Goal: Task Accomplishment & Management: Complete application form

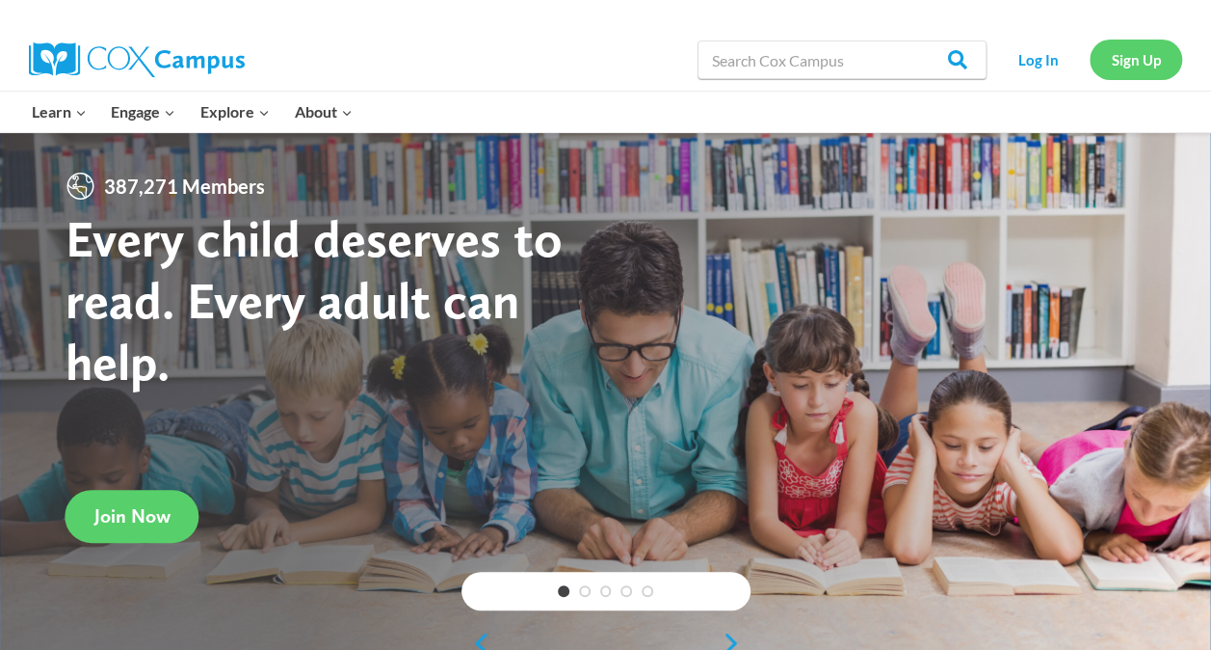
click at [1153, 58] on link "Sign Up" at bounding box center [1136, 60] width 93 height 40
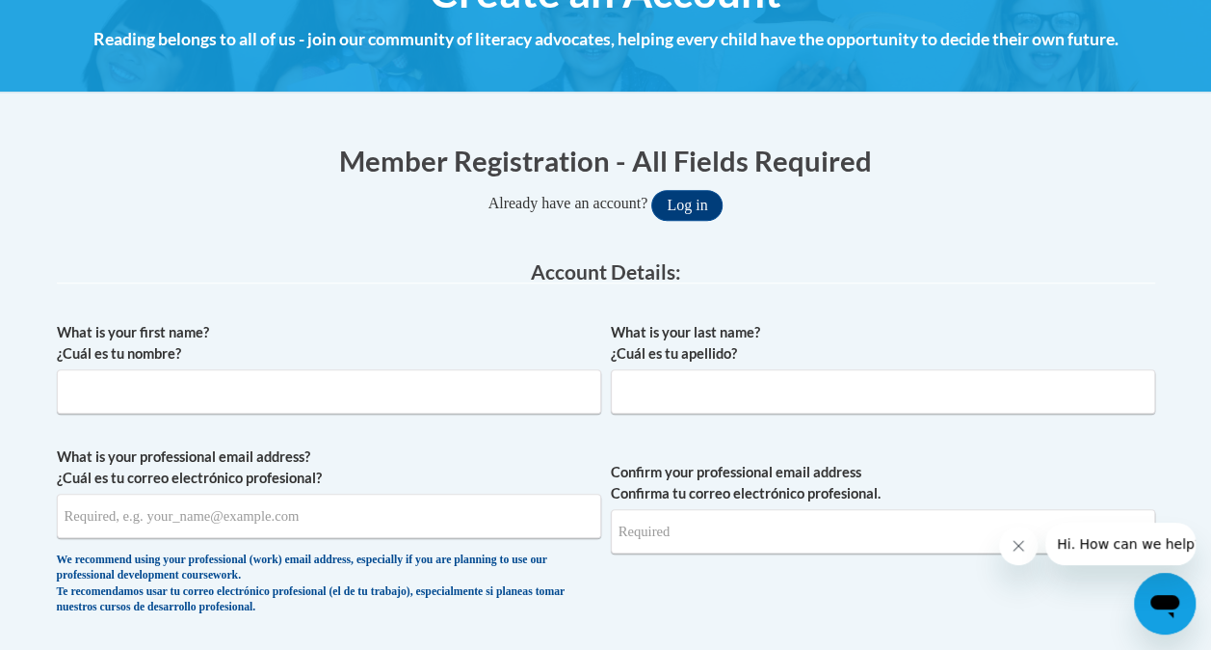
scroll to position [278, 0]
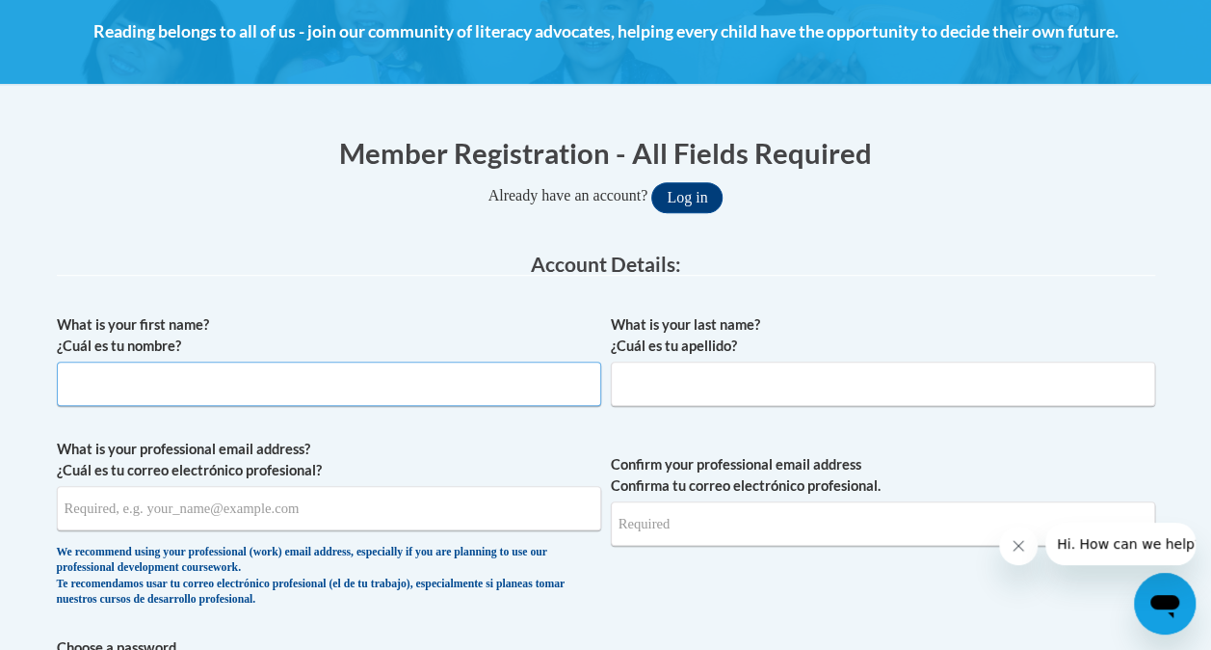
drag, startPoint x: 334, startPoint y: 372, endPoint x: 173, endPoint y: 383, distance: 161.3
click at [173, 383] on input "What is your first name? ¿Cuál es tu nombre?" at bounding box center [329, 383] width 544 height 44
type input "Caleah"
type input "[PERSON_NAME]"
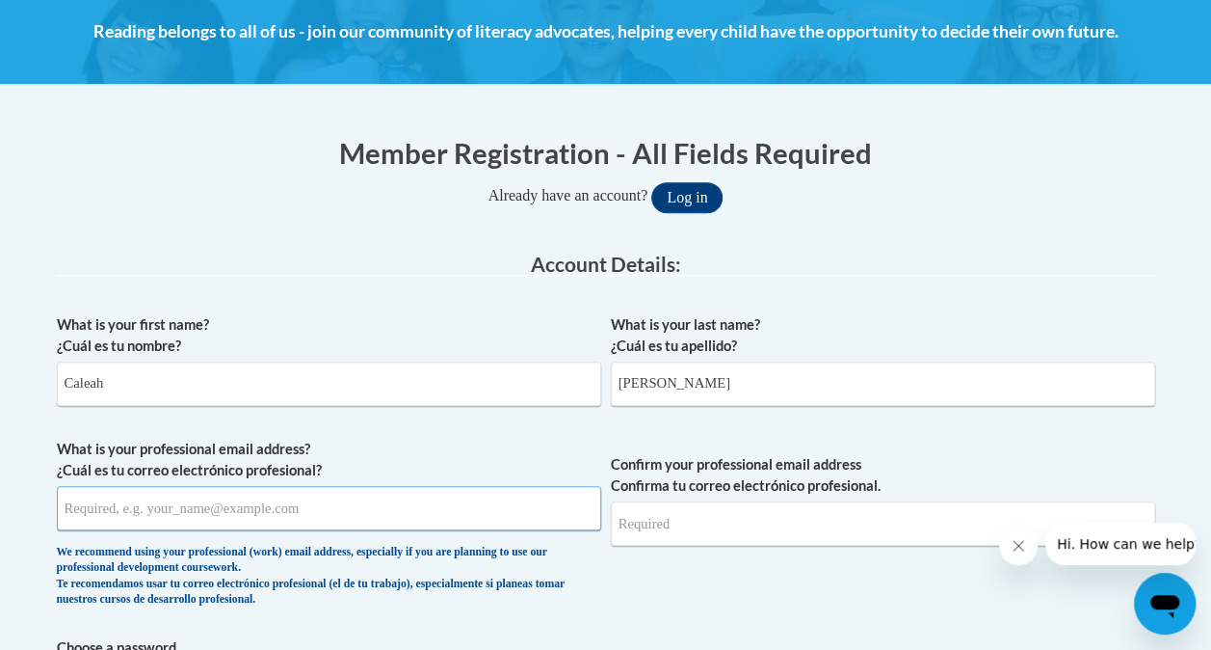
type input "[EMAIL_ADDRESS][DOMAIN_NAME]"
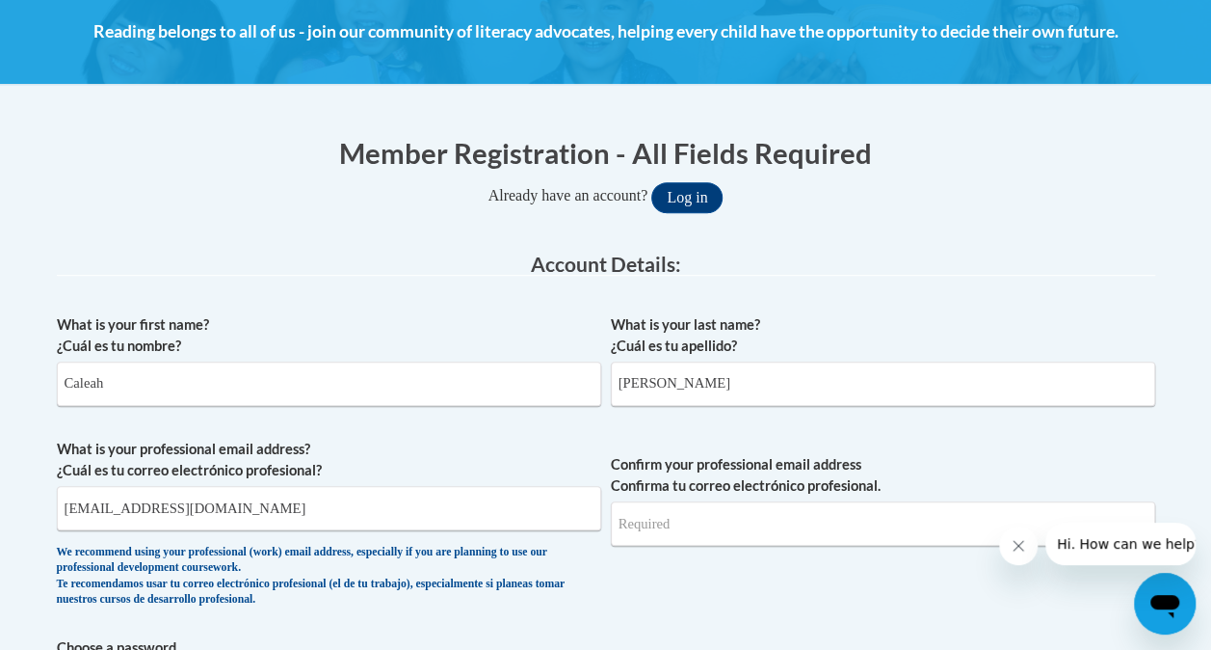
type input "[EMAIL_ADDRESS][DOMAIN_NAME]"
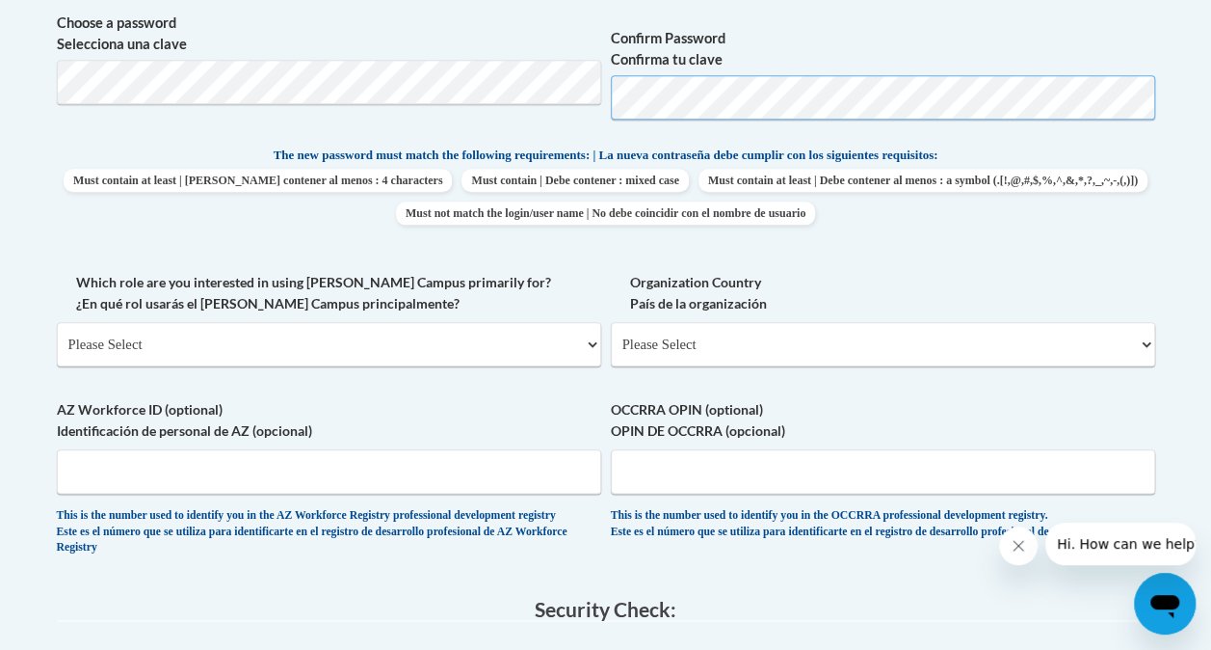
scroll to position [910, 0]
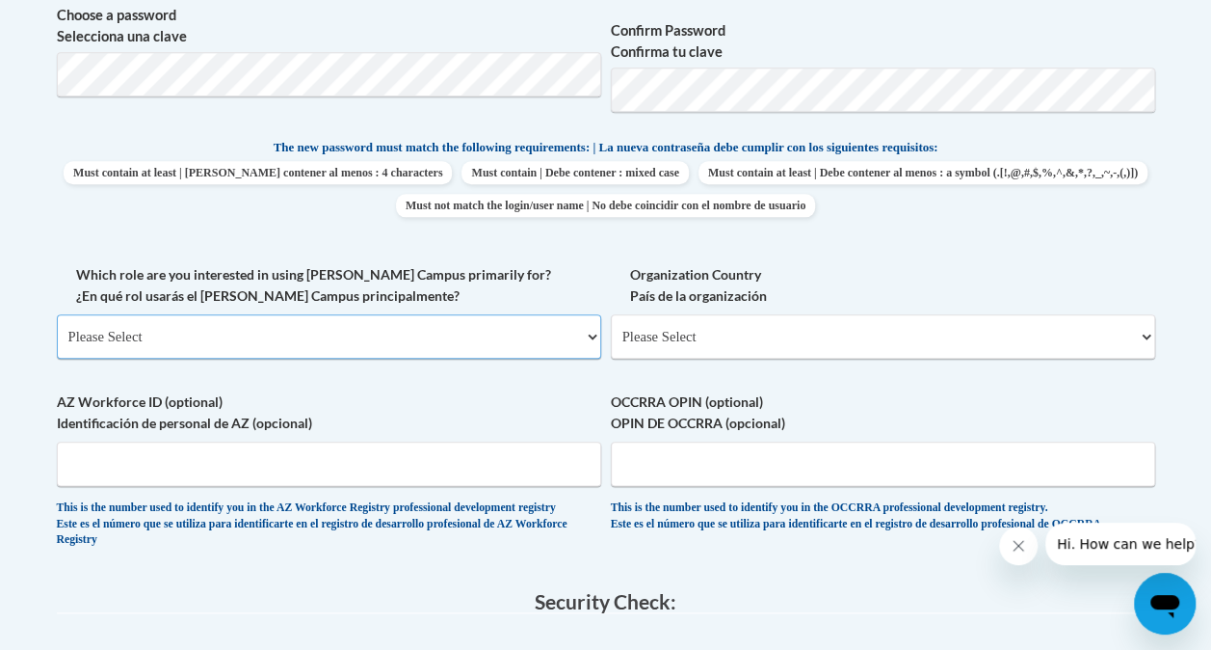
click at [527, 334] on select "Please Select College/University | Colegio/Universidad Community/Nonprofit Part…" at bounding box center [329, 336] width 544 height 44
select select "fbf2d438-af2f-41f8-98f1-81c410e29de3"
click at [57, 314] on select "Please Select College/University | Colegio/Universidad Community/Nonprofit Part…" at bounding box center [329, 336] width 544 height 44
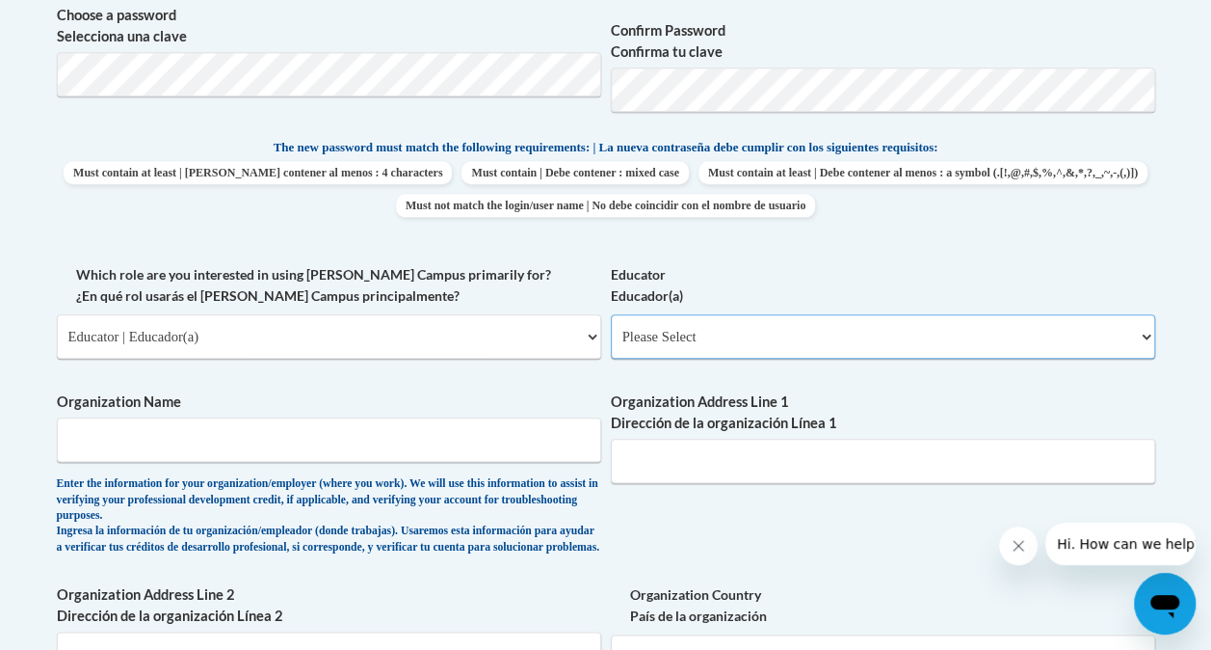
click at [796, 327] on select "Please Select Early Learning/Daycare Teacher/Family Home Care Provider | Maestr…" at bounding box center [883, 336] width 544 height 44
click at [611, 314] on select "Please Select Early Learning/Daycare Teacher/Family Home Care Provider | Maestr…" at bounding box center [883, 336] width 544 height 44
drag, startPoint x: 749, startPoint y: 337, endPoint x: 729, endPoint y: 337, distance: 20.2
click at [729, 337] on select "Please Select Early Learning/Daycare Teacher/Family Home Care Provider | Maestr…" at bounding box center [883, 336] width 544 height 44
select select "8e40623d-54d0-45cd-9f92-5df65cd3f8cf"
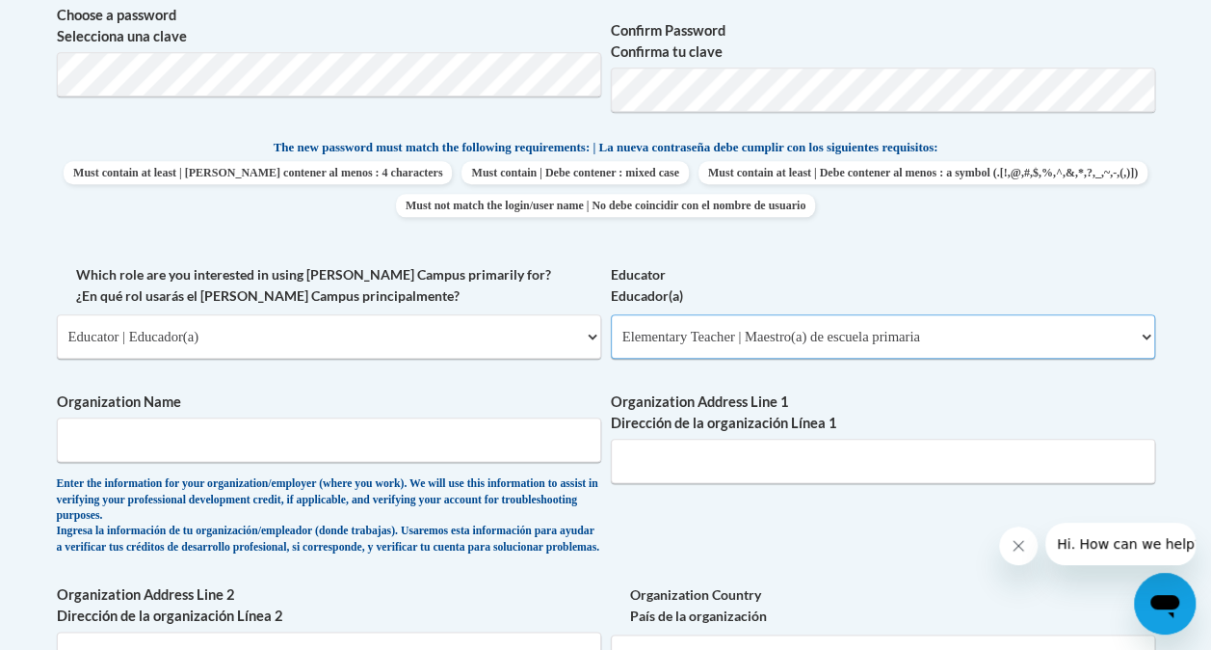
click at [611, 314] on select "Please Select Early Learning/Daycare Teacher/Family Home Care Provider | Maestr…" at bounding box center [883, 336] width 544 height 44
click at [137, 444] on input "Organization Name" at bounding box center [329, 439] width 544 height 44
type input "k"
type input "[PERSON_NAME] Vision"
click at [678, 454] on input "Organization Address Line 1 Dirección de la organización Línea 1" at bounding box center [883, 460] width 544 height 44
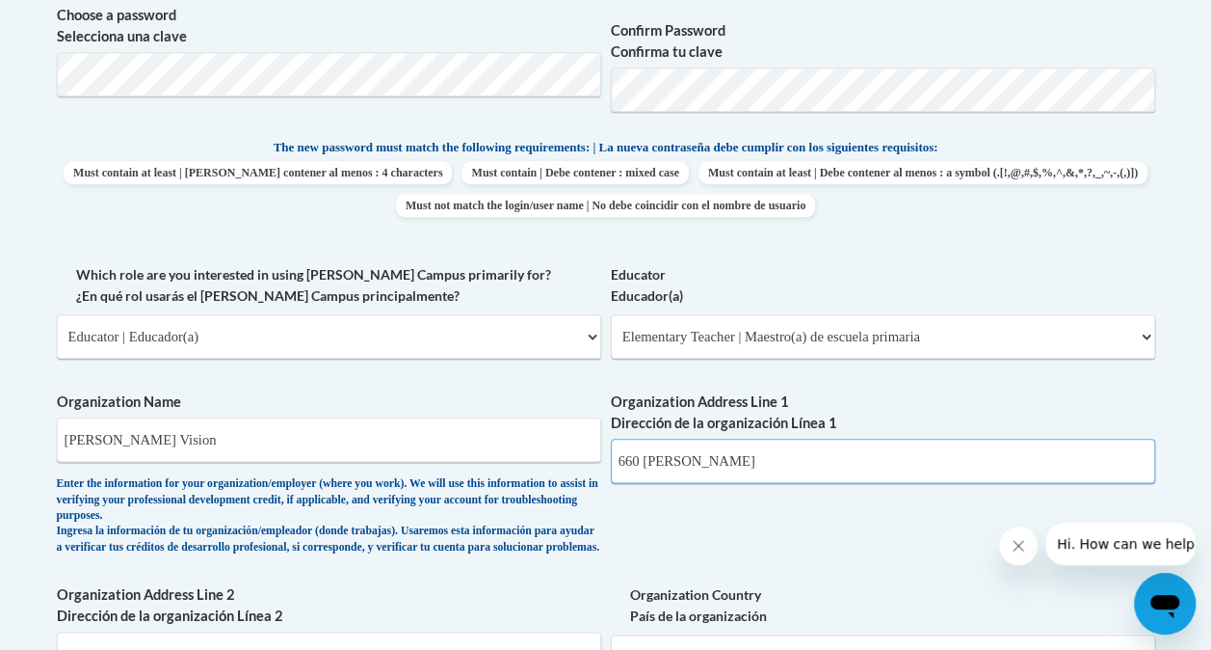
click at [734, 459] on input "660 [PERSON_NAME]" at bounding box center [883, 460] width 544 height 44
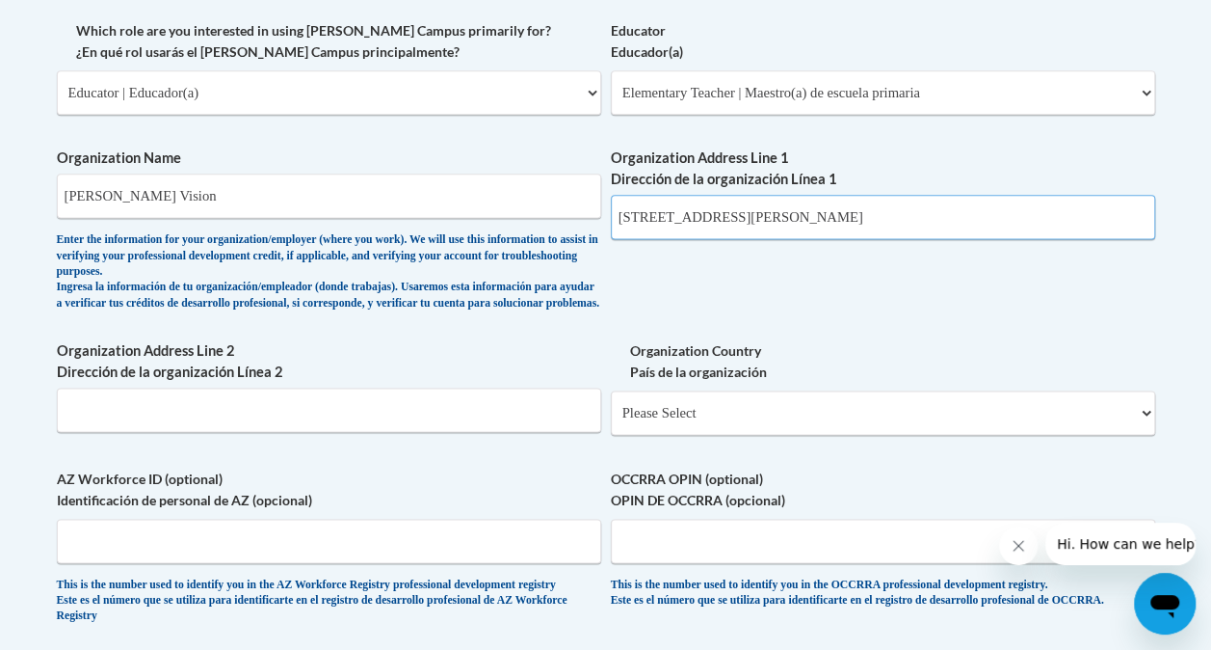
scroll to position [1199, 0]
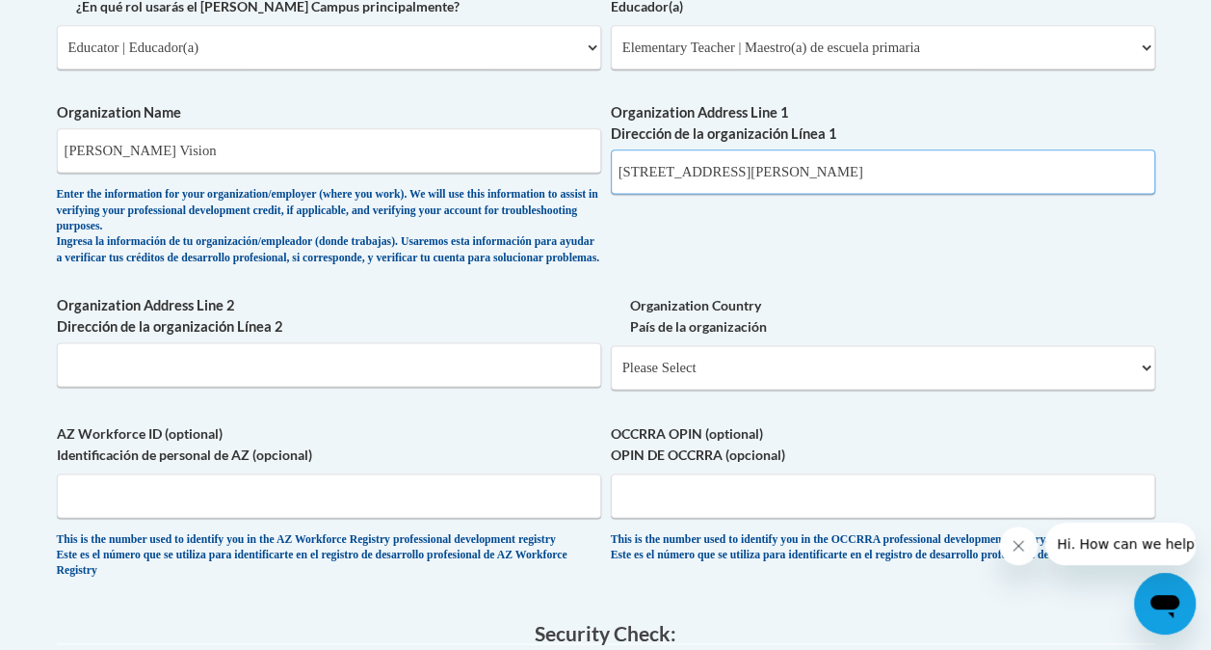
type input "[STREET_ADDRESS][PERSON_NAME]"
click at [148, 146] on input "[PERSON_NAME] Vision" at bounding box center [329, 150] width 544 height 44
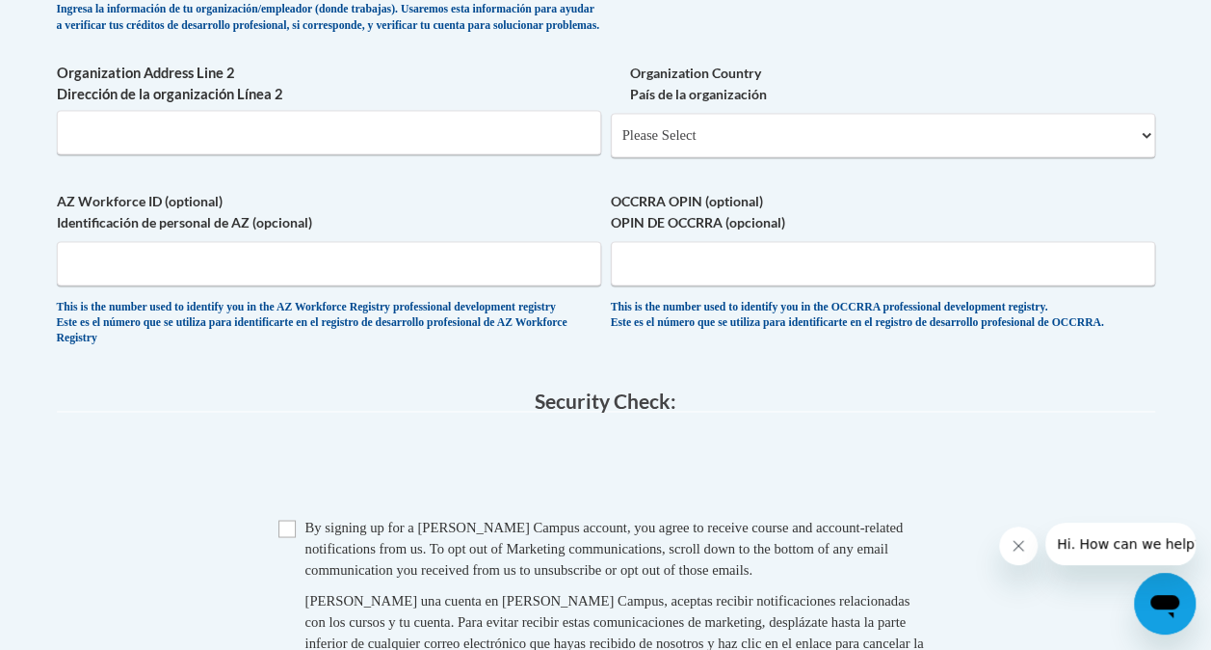
scroll to position [1443, 0]
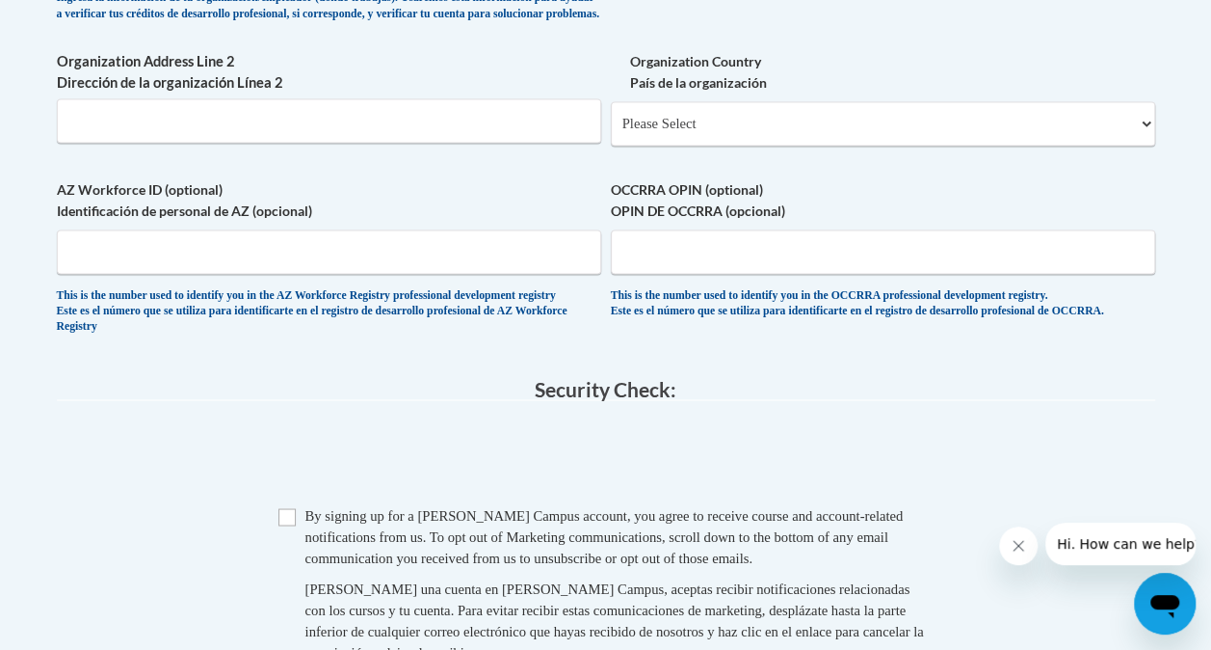
type input "[PERSON_NAME] Vision Primary"
click at [282, 525] on input "Checkbox" at bounding box center [287, 516] width 17 height 17
checkbox input "true"
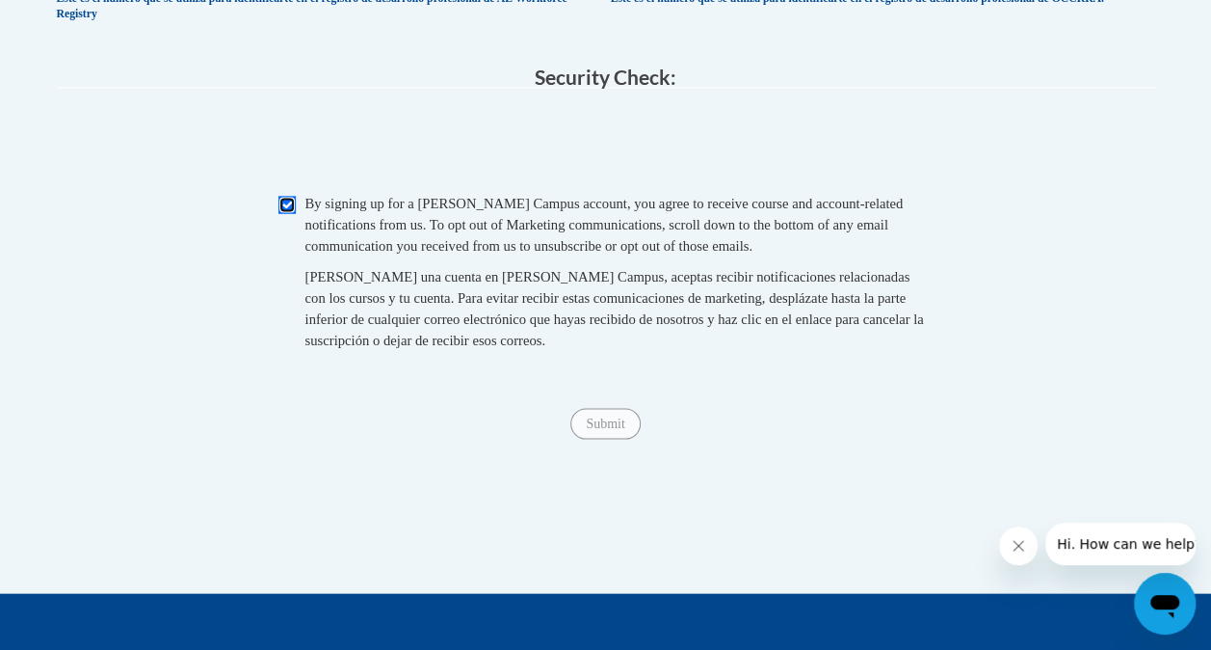
scroll to position [1769, 0]
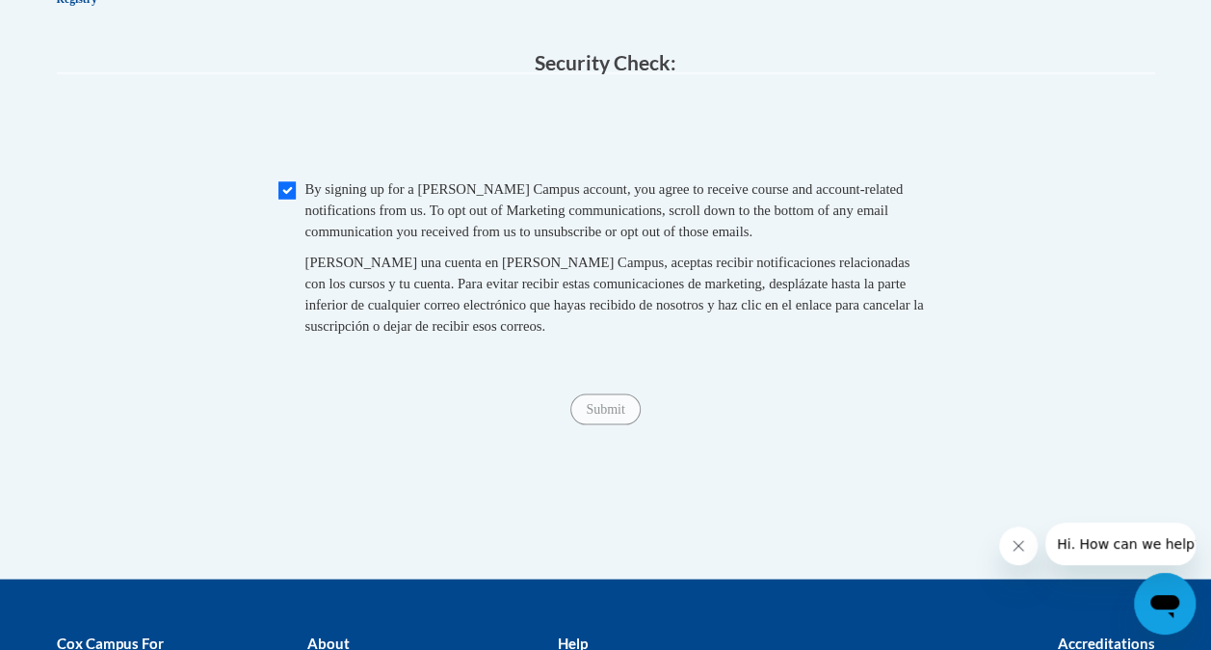
click at [596, 414] on span "Submit" at bounding box center [605, 406] width 69 height 15
drag, startPoint x: 1210, startPoint y: 456, endPoint x: 1210, endPoint y: 430, distance: 26.0
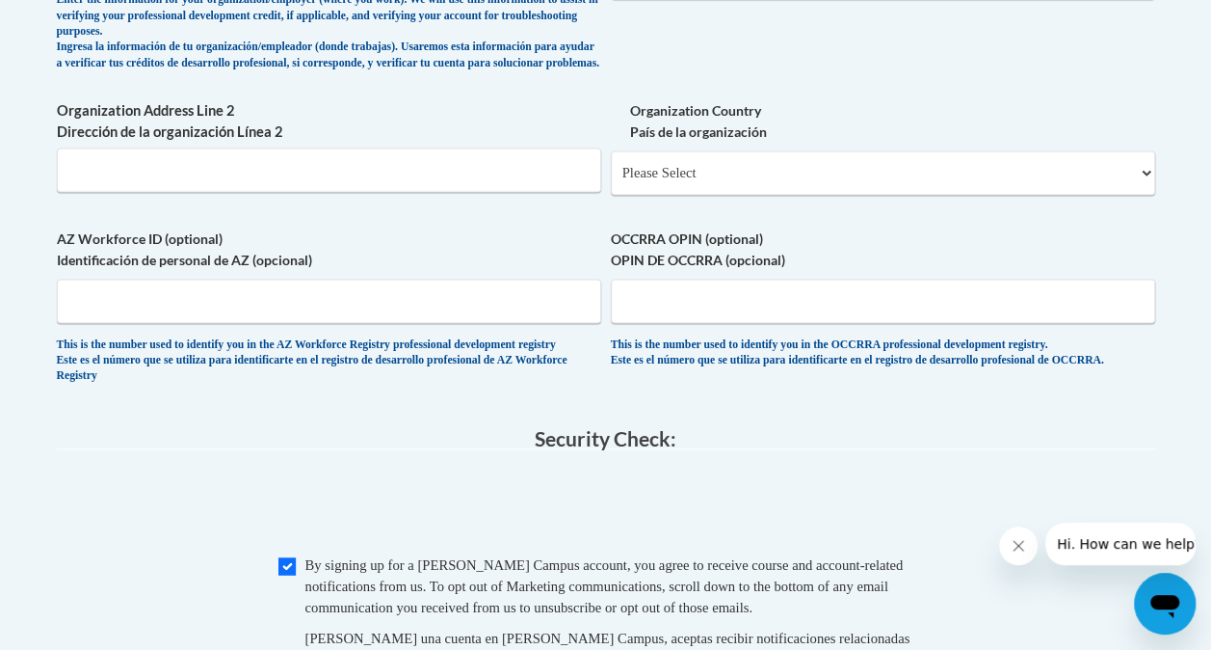
scroll to position [1376, 0]
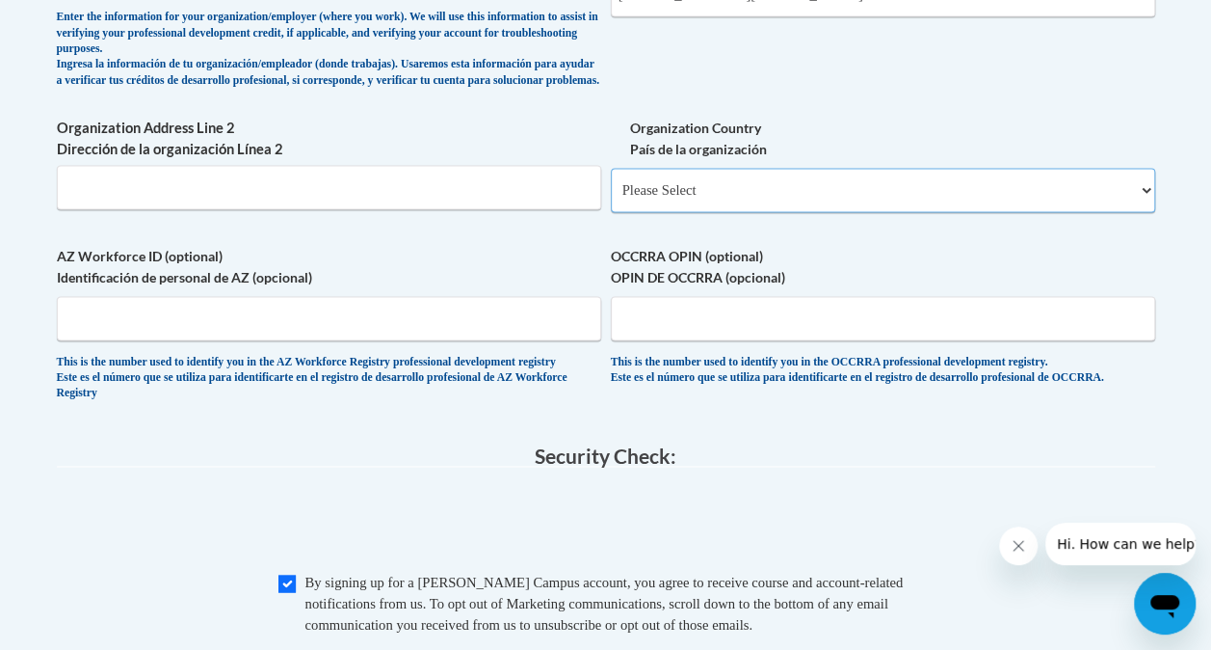
click at [728, 202] on select "Please Select [GEOGRAPHIC_DATA] | [GEOGRAPHIC_DATA] Outside of [GEOGRAPHIC_DATA…" at bounding box center [883, 190] width 544 height 44
select select "ad49bcad-a171-4b2e-b99c-48b446064914"
click at [611, 182] on select "Please Select [GEOGRAPHIC_DATA] | [GEOGRAPHIC_DATA] Outside of [GEOGRAPHIC_DATA…" at bounding box center [883, 190] width 544 height 44
select select
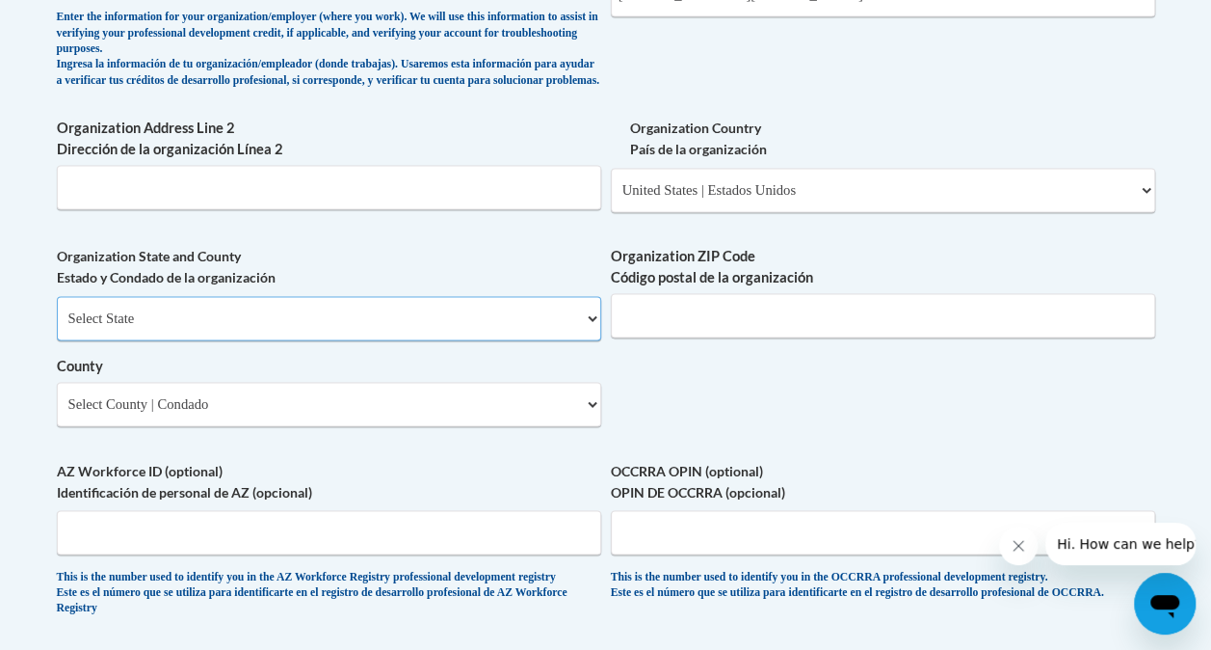
click at [226, 322] on select "Select State [US_STATE] [US_STATE] [US_STATE] [US_STATE] [US_STATE] [US_STATE] …" at bounding box center [329, 318] width 544 height 44
select select "[US_STATE]"
click at [57, 310] on select "Select State [US_STATE] [US_STATE] [US_STATE] [US_STATE] [US_STATE] [US_STATE] …" at bounding box center [329, 318] width 544 height 44
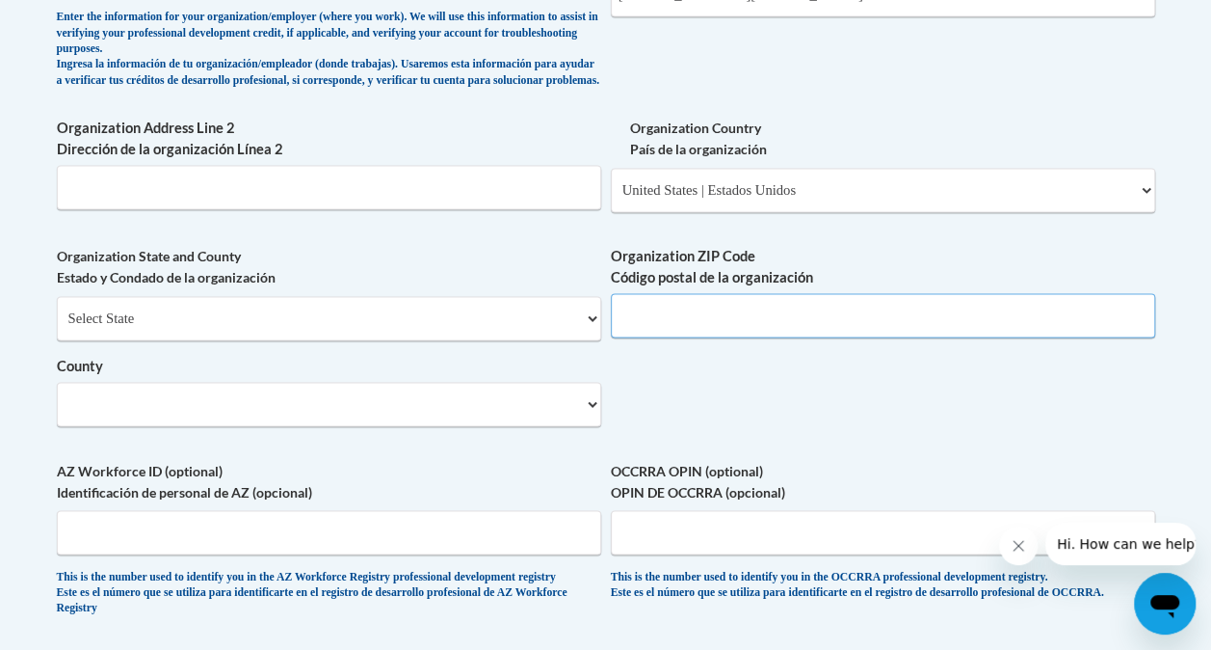
click at [680, 332] on input "Organization ZIP Code Código postal de la organización" at bounding box center [883, 315] width 544 height 44
type input "30315"
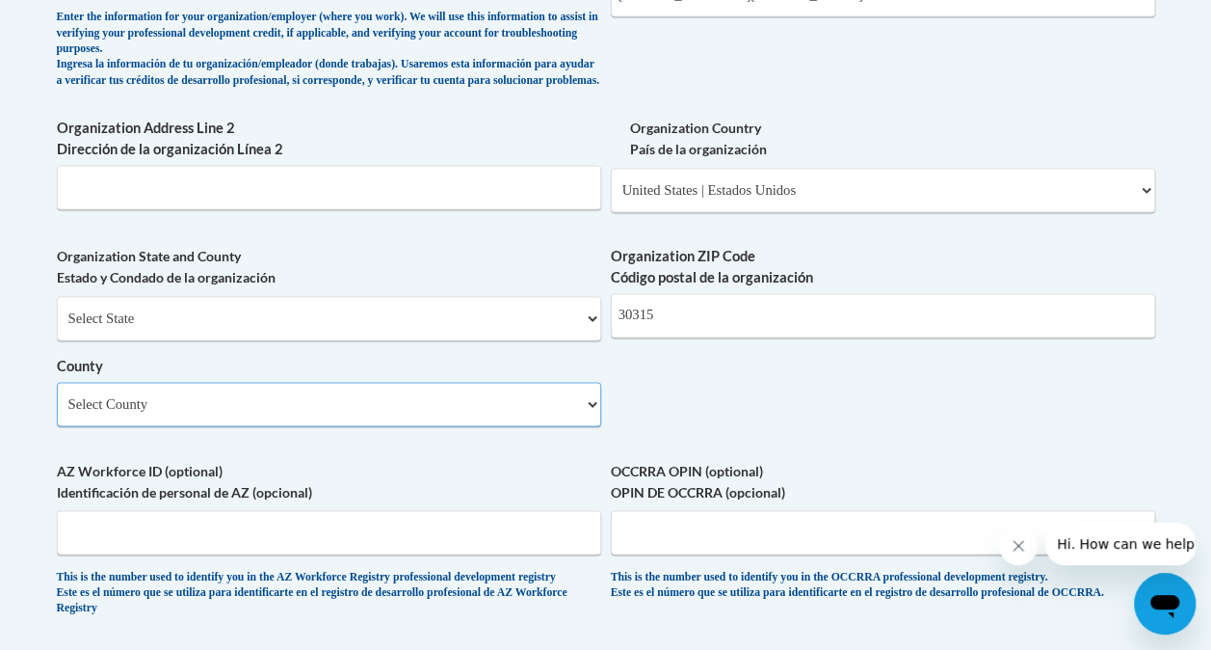
click at [460, 426] on select "Select County Appling [PERSON_NAME] [PERSON_NAME] [PERSON_NAME] [PERSON_NAME] B…" at bounding box center [329, 404] width 544 height 44
click at [57, 396] on select "Select County Appling [PERSON_NAME] [PERSON_NAME] [PERSON_NAME] [PERSON_NAME] B…" at bounding box center [329, 404] width 544 height 44
click at [180, 421] on select "Select County Appling [PERSON_NAME] [PERSON_NAME] [PERSON_NAME] [PERSON_NAME] B…" at bounding box center [329, 404] width 544 height 44
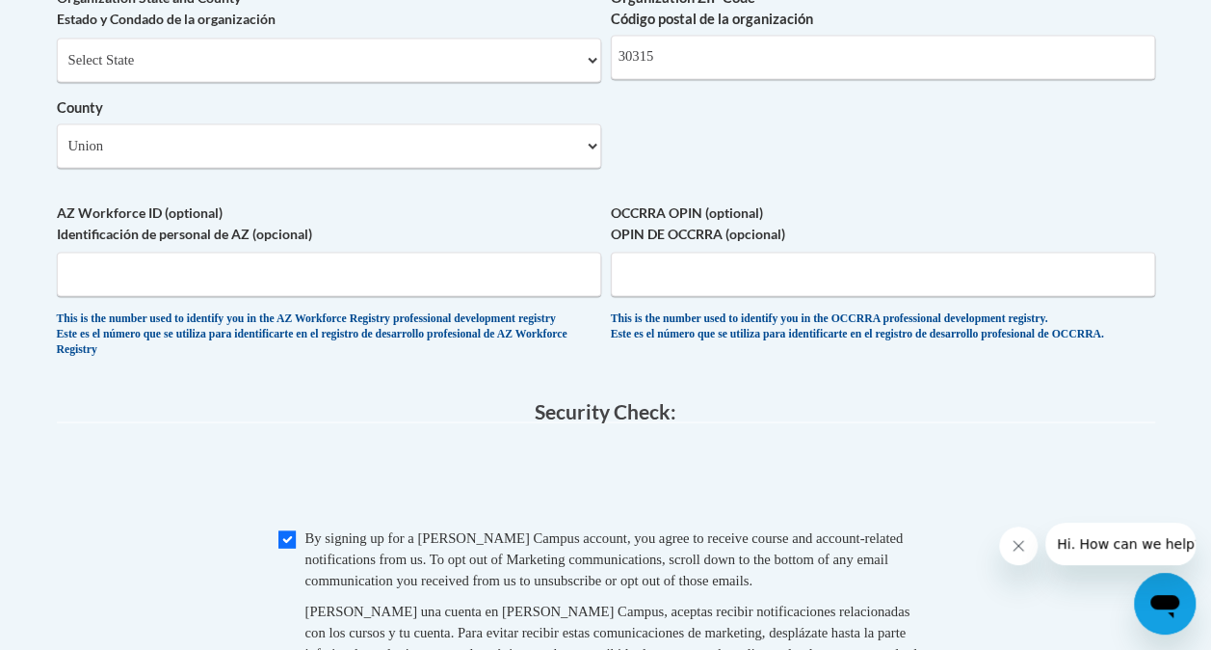
scroll to position [1634, 0]
click at [256, 168] on select "Select County Appling [PERSON_NAME] [PERSON_NAME] [PERSON_NAME] [PERSON_NAME] B…" at bounding box center [329, 145] width 544 height 44
select select "[PERSON_NAME]"
click at [57, 138] on select "Select County Appling [PERSON_NAME] [PERSON_NAME] [PERSON_NAME] [PERSON_NAME] B…" at bounding box center [329, 145] width 544 height 44
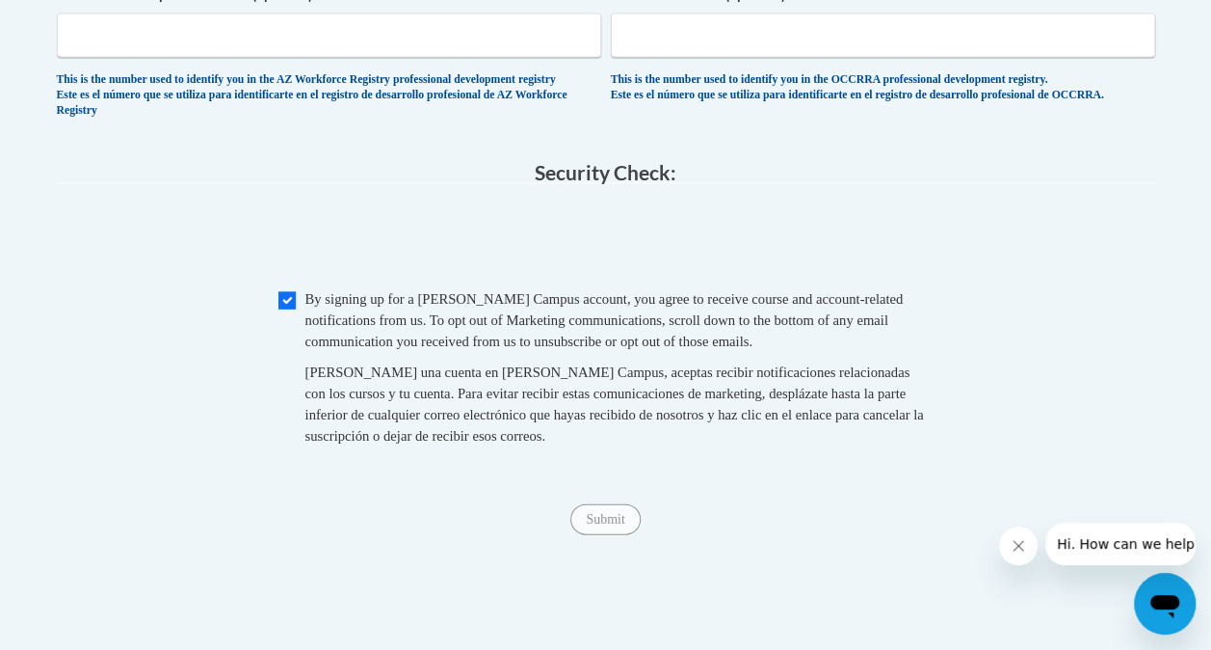
scroll to position [1891, 0]
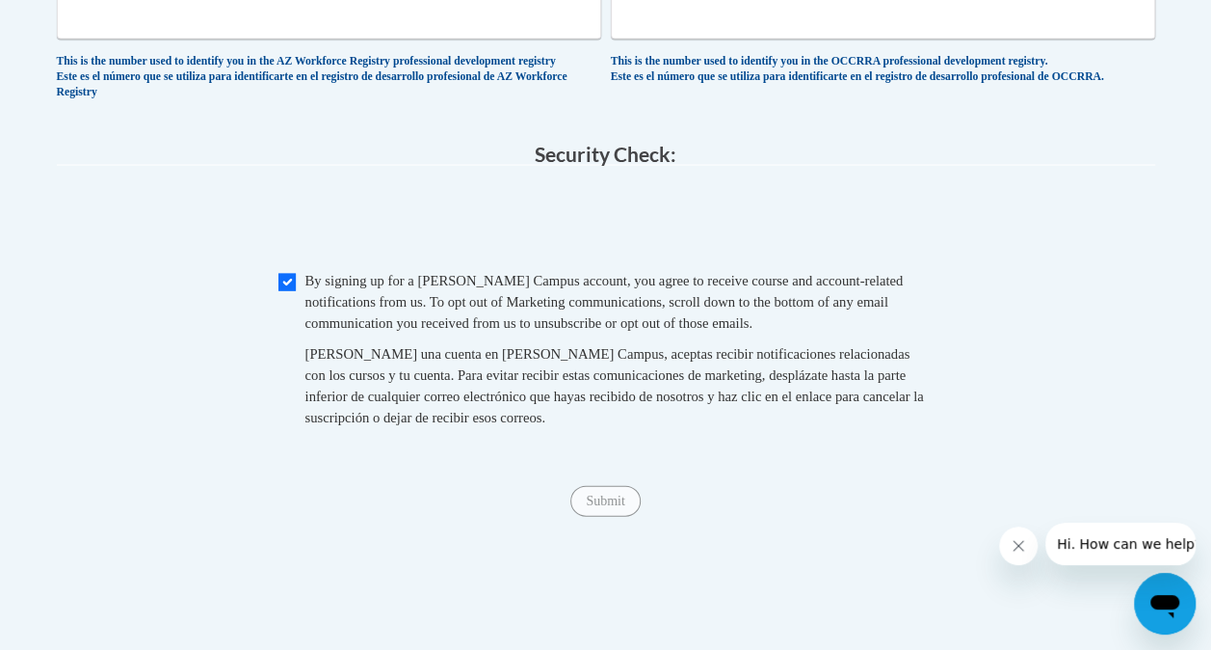
click at [597, 507] on span "Submit" at bounding box center [605, 498] width 69 height 15
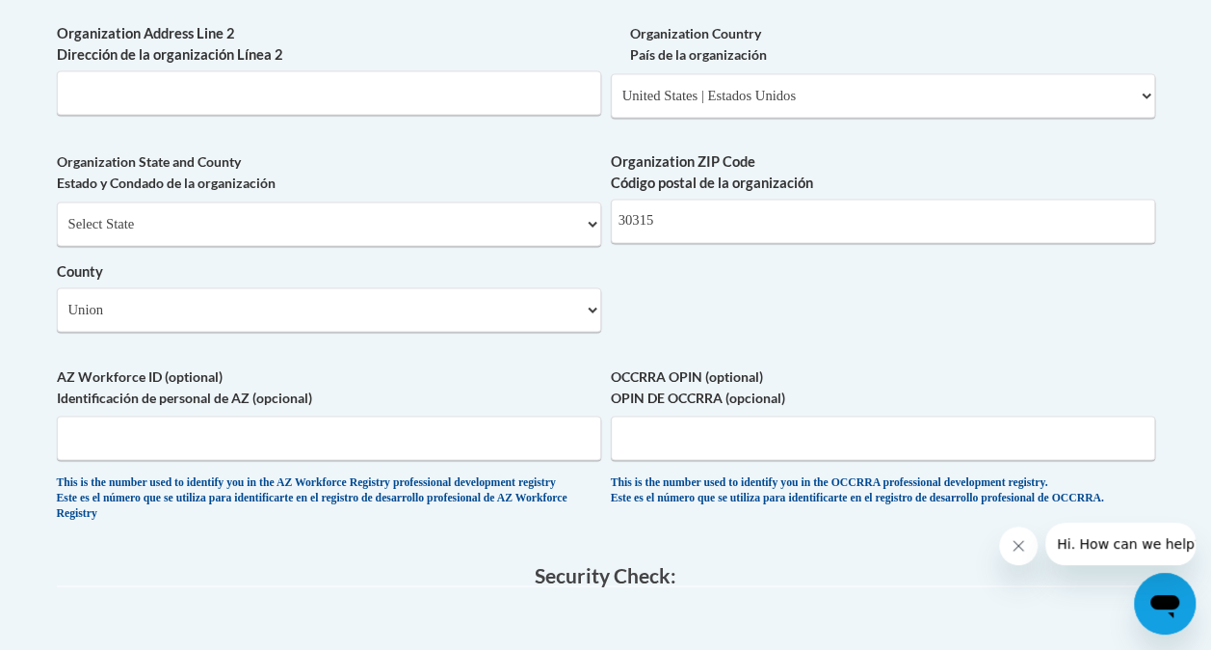
scroll to position [1827, 0]
